Goal: Task Accomplishment & Management: Manage account settings

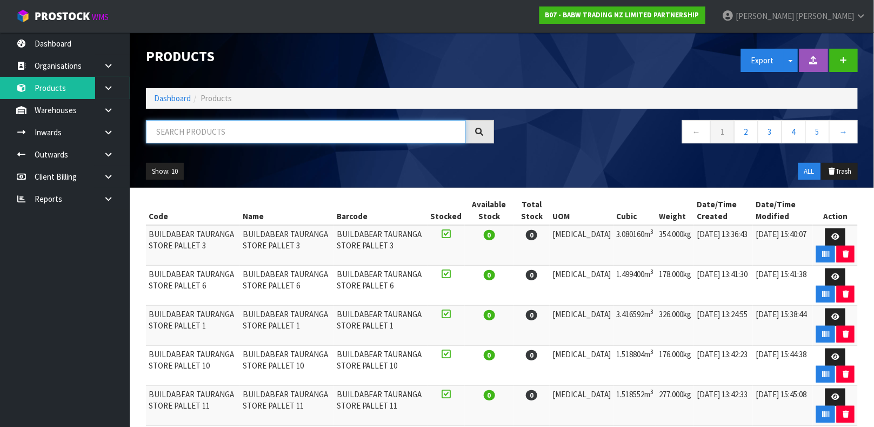
click at [225, 124] on input "text" at bounding box center [306, 131] width 320 height 23
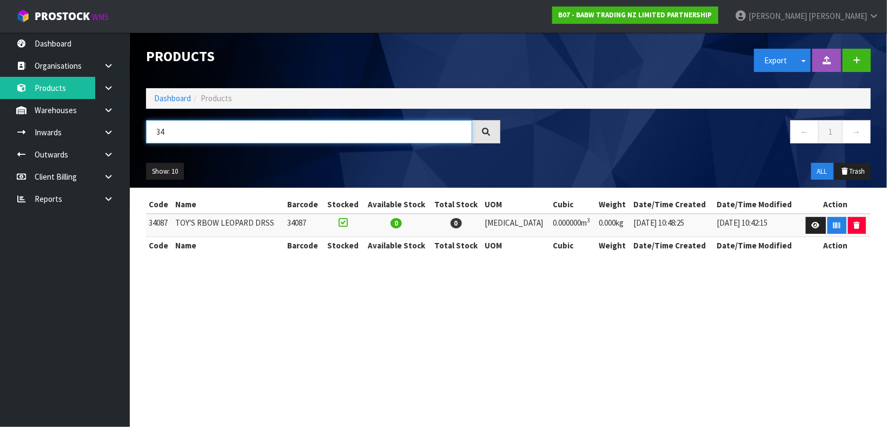
type input "3"
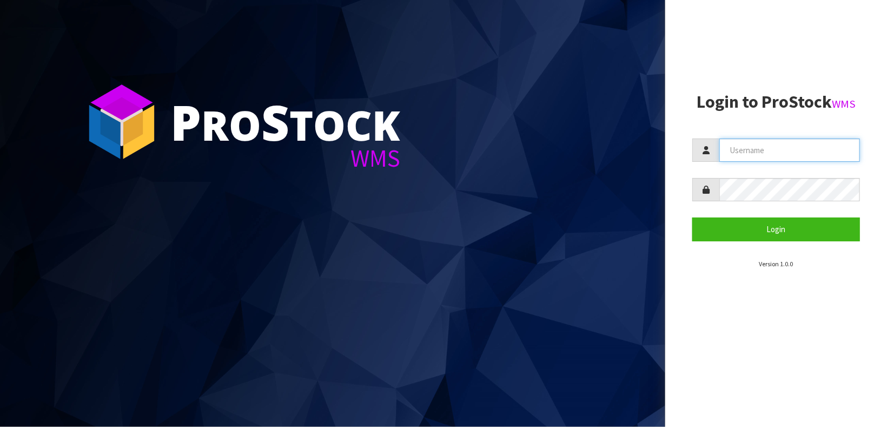
click at [733, 150] on input "text" at bounding box center [789, 149] width 141 height 23
type input "ZACKARY"
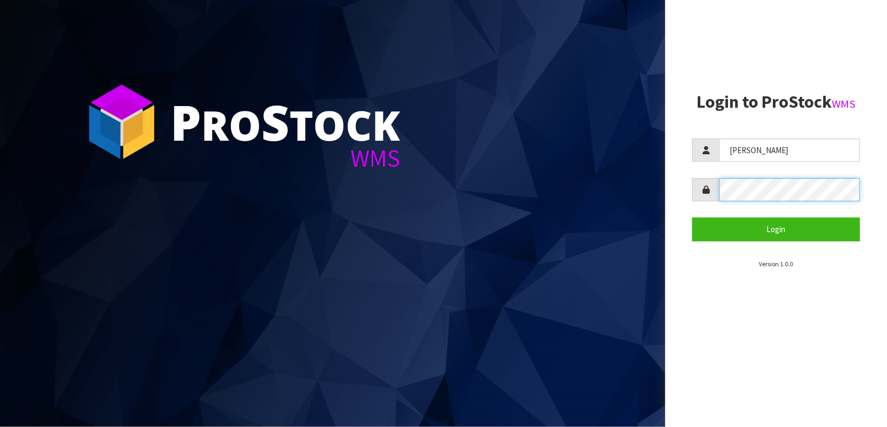
click at [692, 217] on button "Login" at bounding box center [776, 228] width 168 height 23
